Goal: Task Accomplishment & Management: Manage account settings

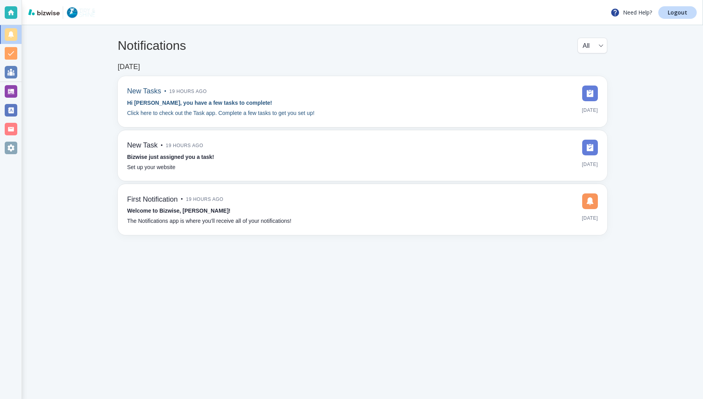
click at [459, 100] on div "New Tasks • 19 hours ago Hi [PERSON_NAME], you have a few tasks to complete! Cl…" at bounding box center [362, 102] width 471 height 32
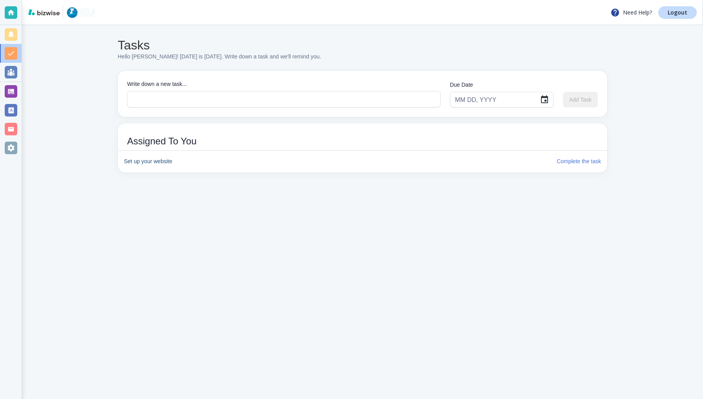
click at [164, 161] on h6 "Set up your website" at bounding box center [337, 161] width 426 height 9
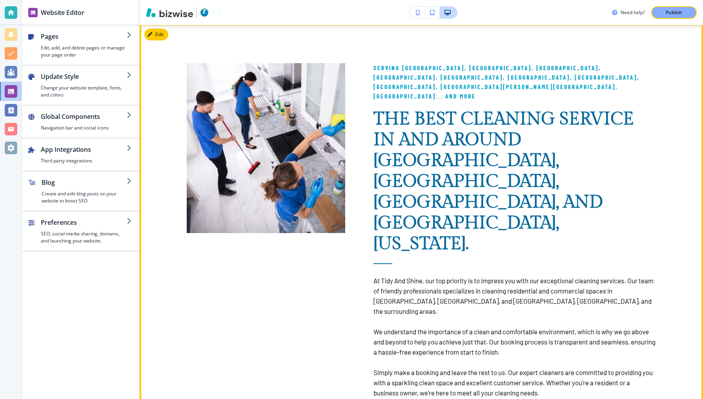
scroll to position [776, 0]
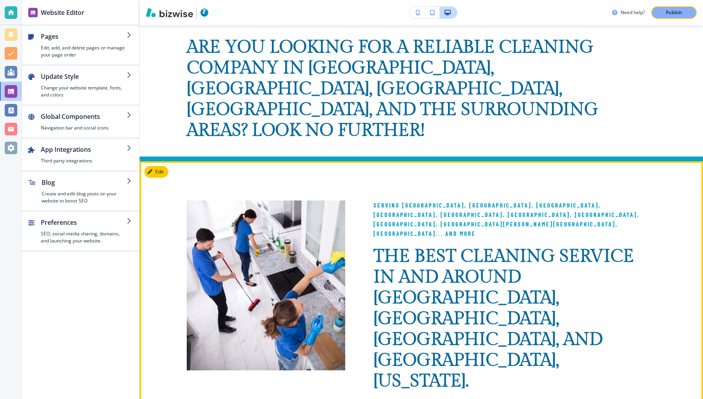
click at [364, 165] on div "Serving [GEOGRAPHIC_DATA], [GEOGRAPHIC_DATA], [GEOGRAPHIC_DATA], [GEOGRAPHIC_DA…" at bounding box center [500, 363] width 311 height 404
click at [160, 166] on button "Edit This Section" at bounding box center [170, 172] width 53 height 12
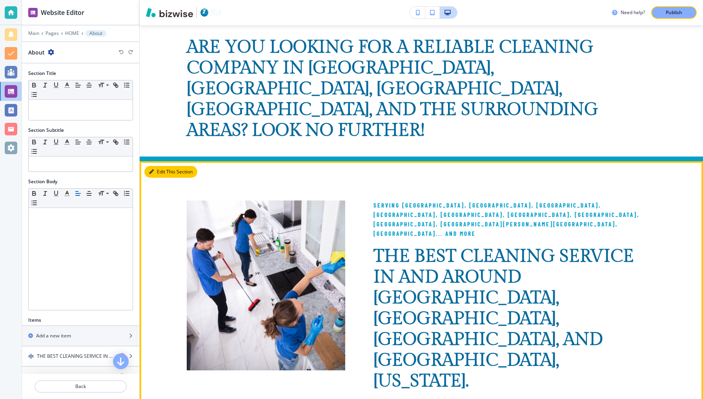
scroll to position [891, 0]
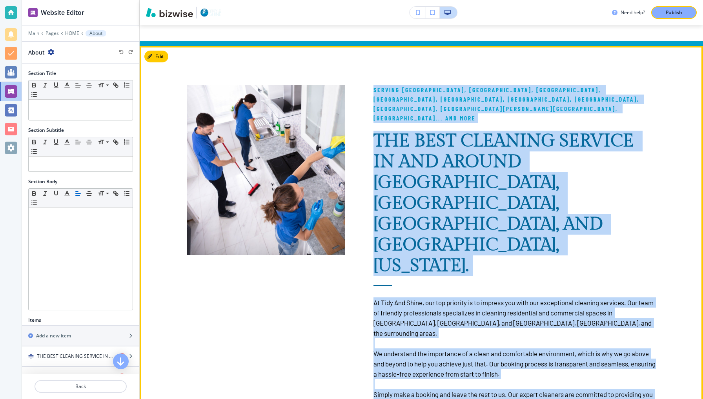
drag, startPoint x: 374, startPoint y: 67, endPoint x: 409, endPoint y: 343, distance: 278.4
click at [409, 343] on div "Serving [GEOGRAPHIC_DATA], [GEOGRAPHIC_DATA], [GEOGRAPHIC_DATA], [GEOGRAPHIC_DA…" at bounding box center [421, 375] width 469 height 658
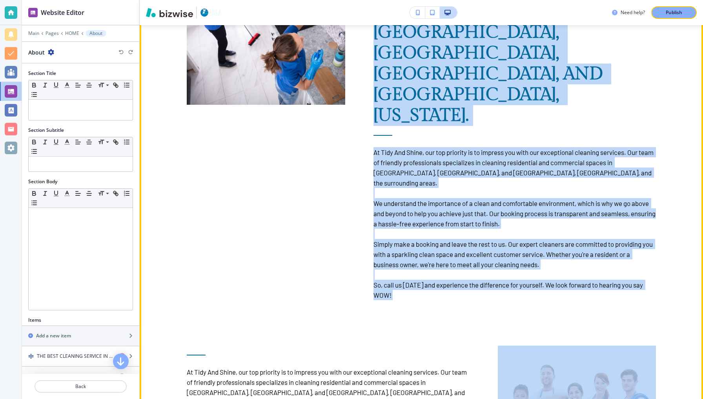
scroll to position [971, 0]
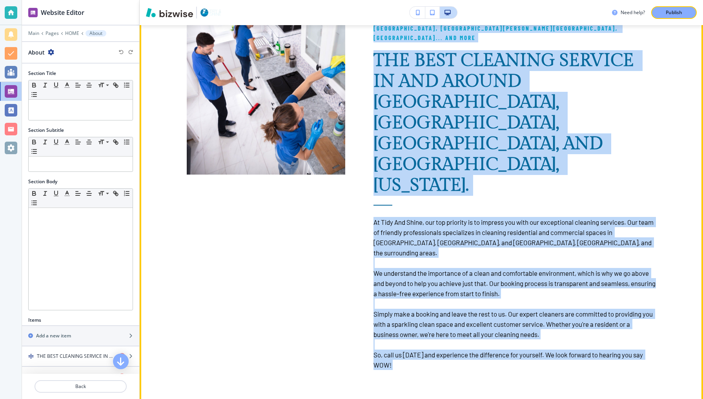
click at [349, 154] on div "Serving [GEOGRAPHIC_DATA], [GEOGRAPHIC_DATA], [GEOGRAPHIC_DATA], [GEOGRAPHIC_DA…" at bounding box center [500, 167] width 311 height 404
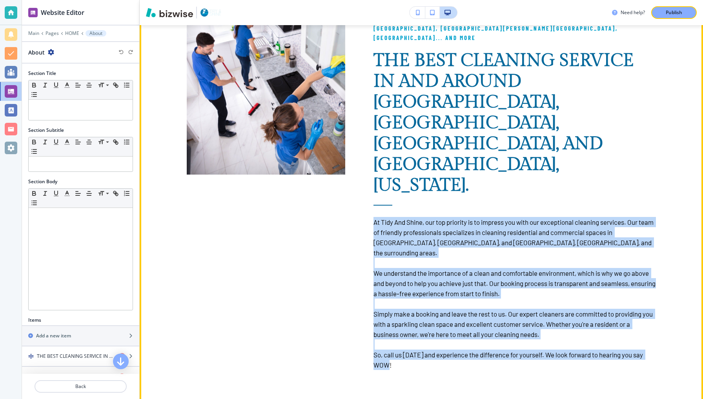
drag, startPoint x: 373, startPoint y: 121, endPoint x: 396, endPoint y: 255, distance: 136.1
click at [396, 255] on div "Serving [GEOGRAPHIC_DATA], [GEOGRAPHIC_DATA], [GEOGRAPHIC_DATA], [GEOGRAPHIC_DA…" at bounding box center [514, 187] width 283 height 365
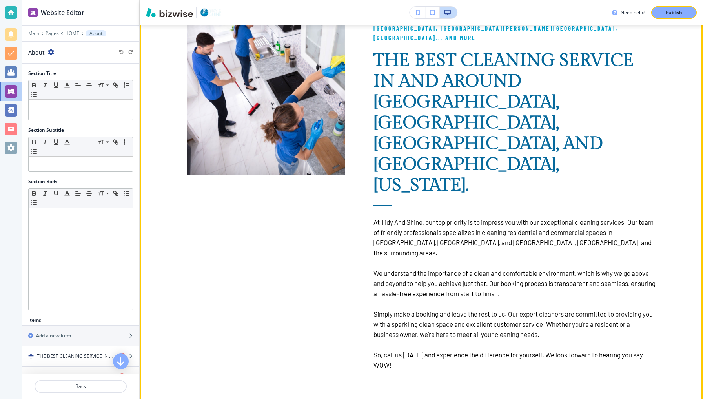
click at [406, 350] on p "So, call us [DATE] and experience the difference for yourself. We look forward …" at bounding box center [514, 360] width 283 height 20
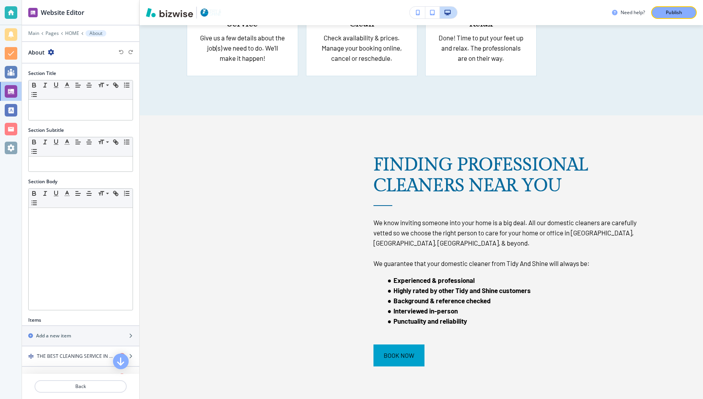
scroll to position [2611, 0]
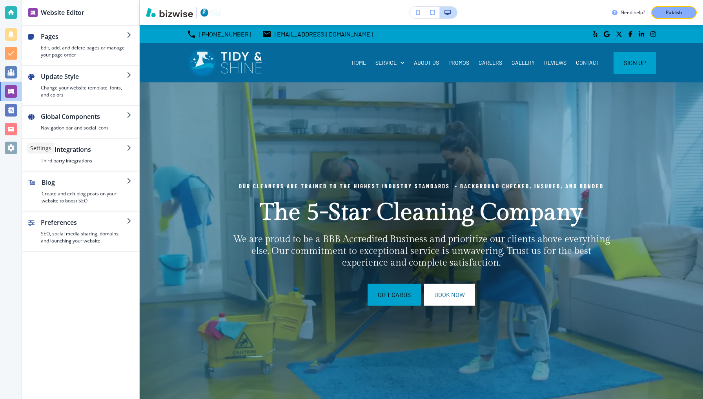
click at [8, 149] on div at bounding box center [11, 148] width 13 height 13
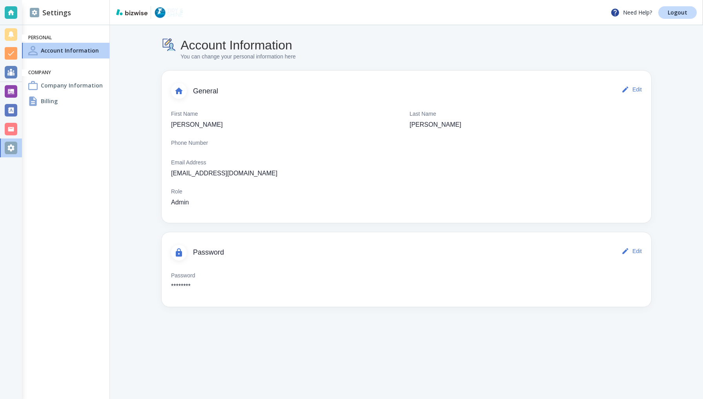
click at [46, 101] on h4 "Billing" at bounding box center [49, 101] width 17 height 8
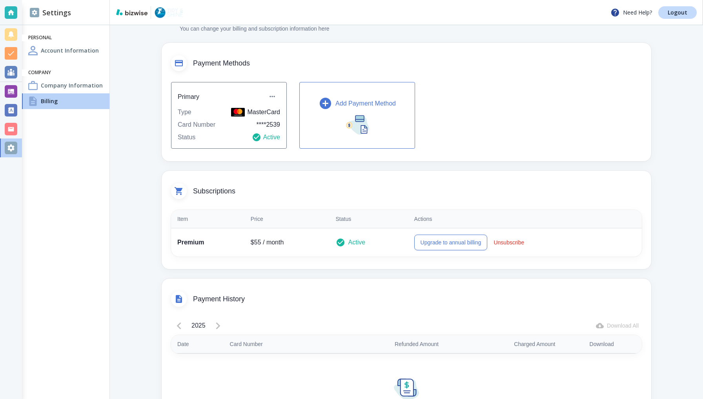
scroll to position [40, 0]
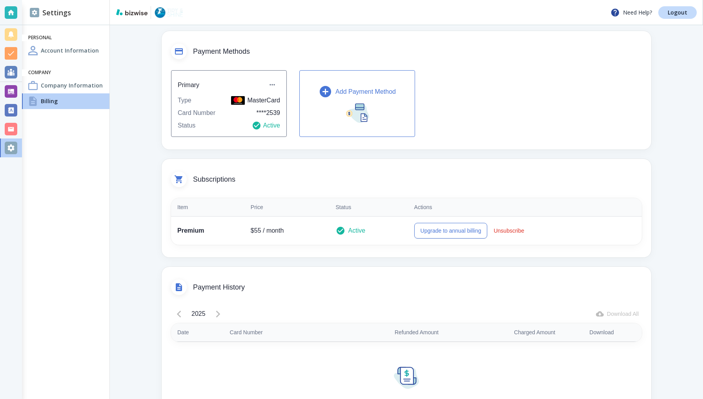
click at [323, 91] on icon "button" at bounding box center [326, 92] width 14 height 14
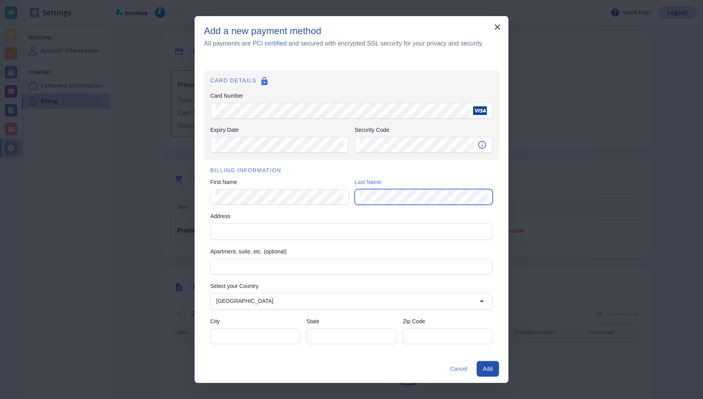
click at [382, 224] on div "Address" at bounding box center [351, 231] width 282 height 16
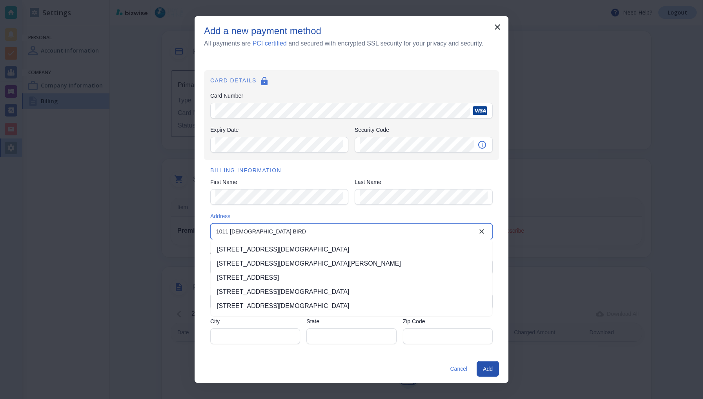
click at [380, 246] on li "[STREET_ADDRESS][DEMOGRAPHIC_DATA]" at bounding box center [352, 249] width 282 height 14
type input "[STREET_ADDRESS][DEMOGRAPHIC_DATA]"
type input "[PERSON_NAME]"
type input "[GEOGRAPHIC_DATA]"
type input "75119"
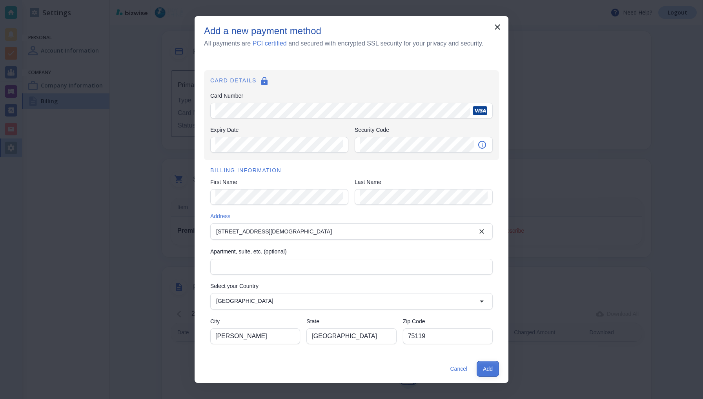
click at [492, 368] on button "Add" at bounding box center [488, 369] width 22 height 16
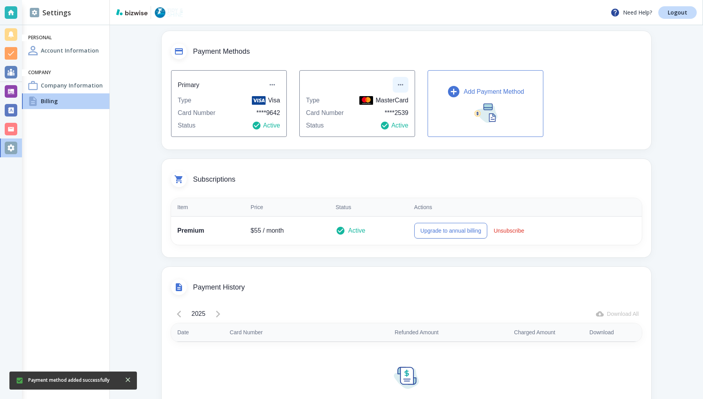
click at [400, 84] on icon "button" at bounding box center [401, 85] width 8 height 8
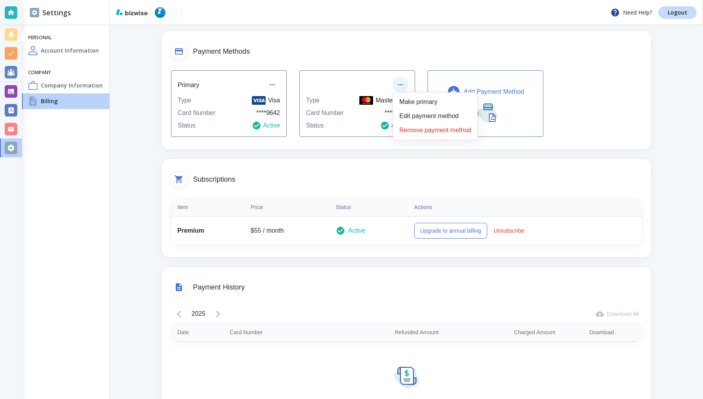
click at [381, 161] on div at bounding box center [351, 199] width 703 height 399
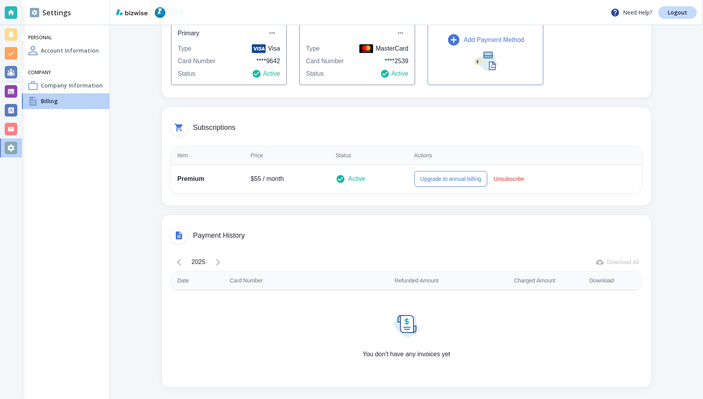
scroll to position [0, 0]
click at [433, 178] on button "Upgrade to annual billing" at bounding box center [450, 179] width 73 height 16
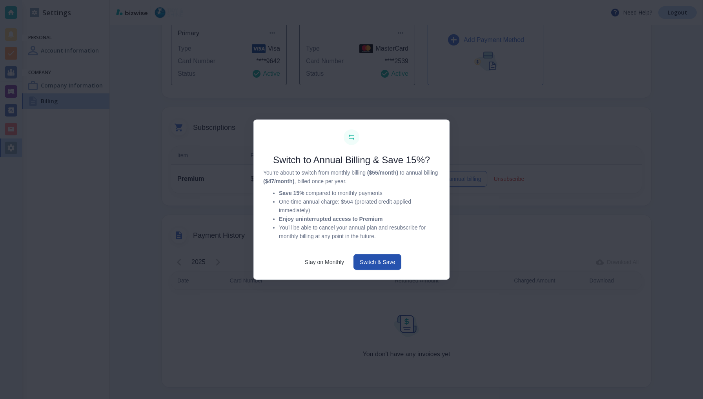
click at [498, 133] on div at bounding box center [351, 199] width 703 height 399
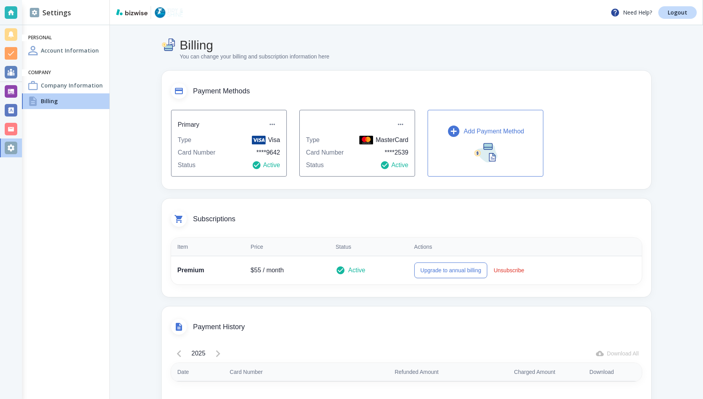
click at [67, 83] on h4 "Company Information" at bounding box center [72, 85] width 62 height 8
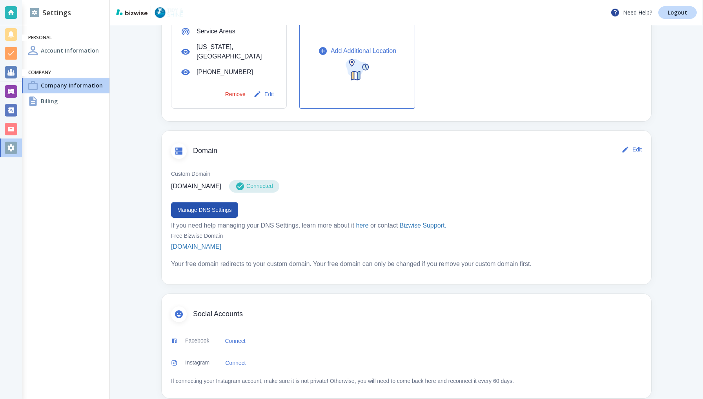
scroll to position [300, 0]
click at [237, 333] on button "Connect" at bounding box center [235, 341] width 27 height 16
click at [81, 51] on h4 "Account Information" at bounding box center [70, 50] width 58 height 8
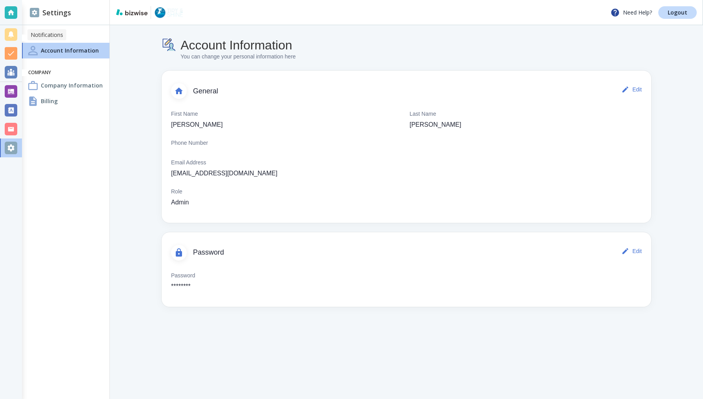
click at [11, 34] on div at bounding box center [11, 34] width 13 height 13
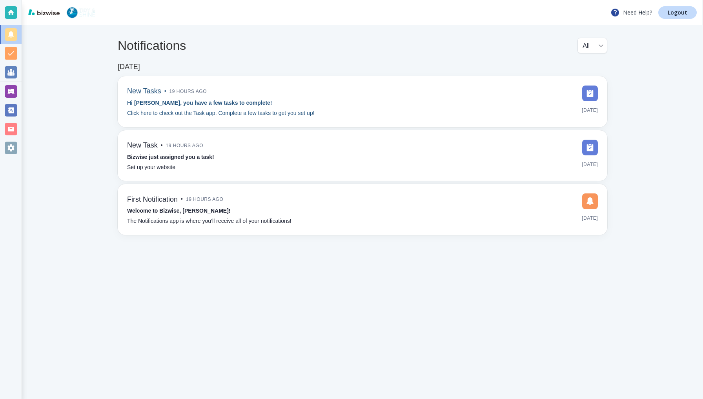
click at [173, 105] on strong "Hi [PERSON_NAME], you have a few tasks to complete!" at bounding box center [199, 103] width 145 height 6
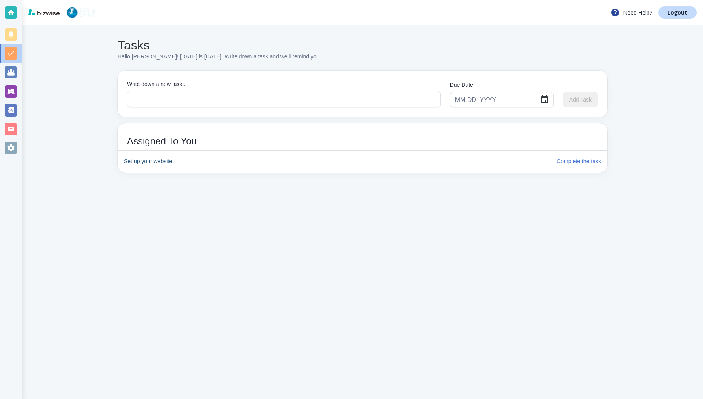
click at [156, 162] on h6 "Set up your website" at bounding box center [337, 161] width 426 height 9
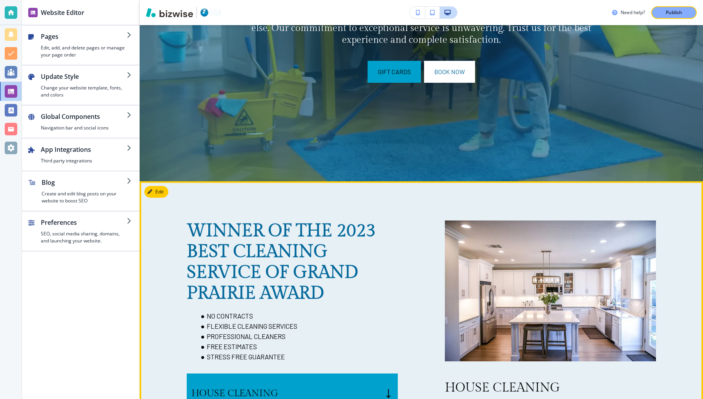
scroll to position [222, 0]
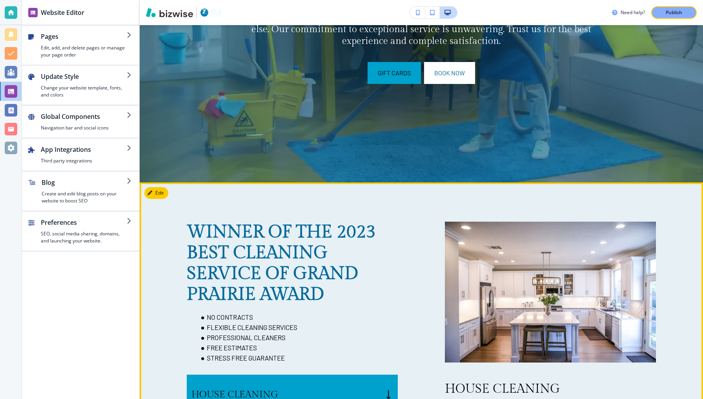
click at [380, 235] on strong "WINNER OF THE 2023 BEST CLEANING SERVICE OF GRAND PRAIRIE AWARD" at bounding box center [283, 263] width 193 height 83
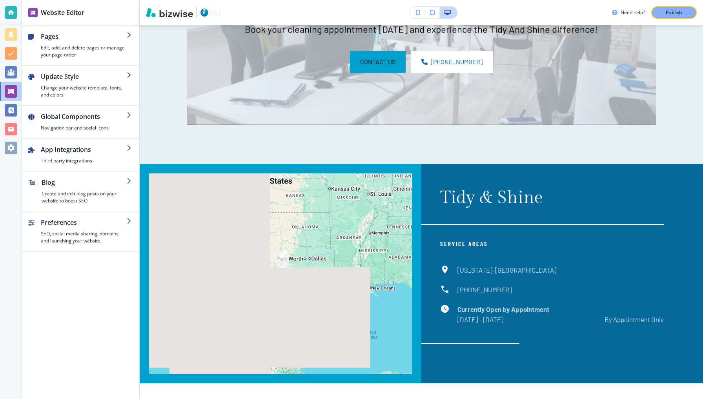
scroll to position [4491, 0]
